Goal: Task Accomplishment & Management: Manage account settings

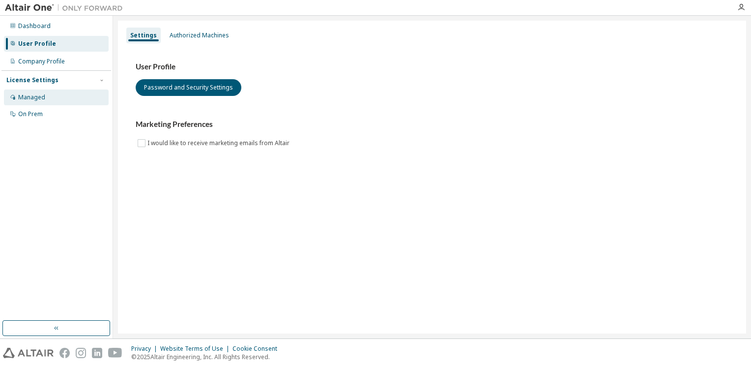
click at [49, 101] on div "Managed" at bounding box center [56, 97] width 105 height 16
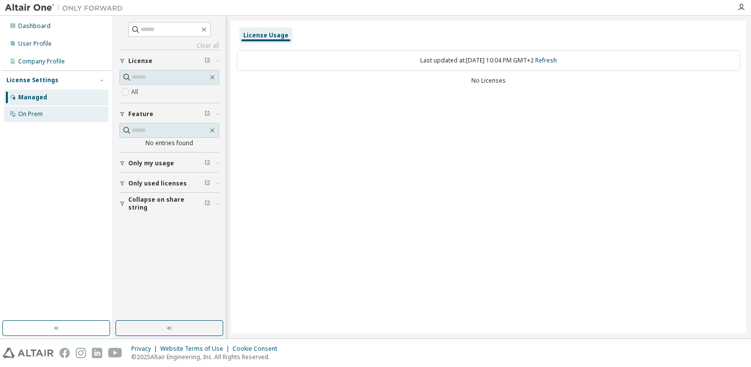
click at [41, 110] on div "On Prem" at bounding box center [30, 114] width 25 height 8
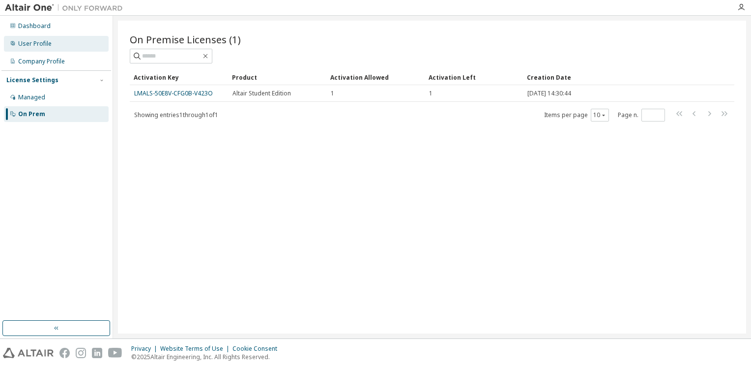
click at [45, 47] on div "User Profile" at bounding box center [34, 44] width 33 height 8
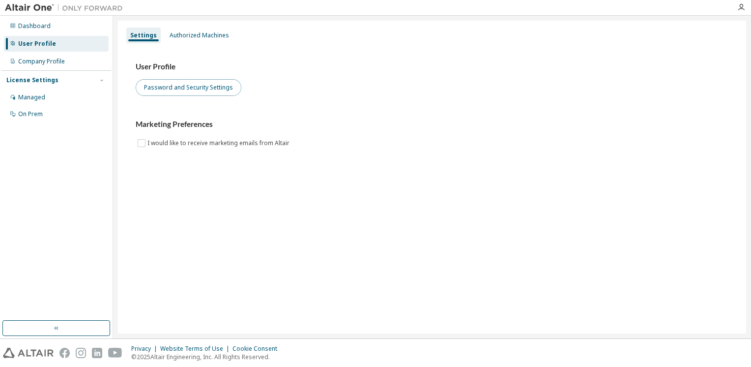
click at [161, 88] on button "Password and Security Settings" at bounding box center [189, 87] width 106 height 17
